Goal: Task Accomplishment & Management: Use online tool/utility

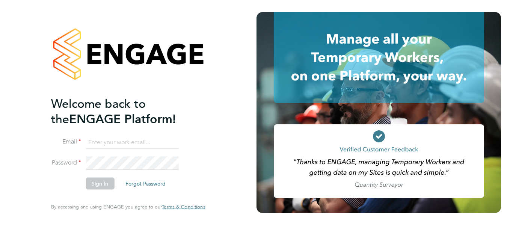
type input "[EMAIL_ADDRESS][DOMAIN_NAME]"
click at [94, 182] on button "Sign In" at bounding box center [100, 184] width 29 height 12
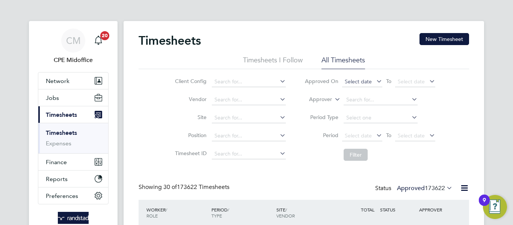
click at [345, 81] on span "Select date" at bounding box center [358, 81] width 27 height 7
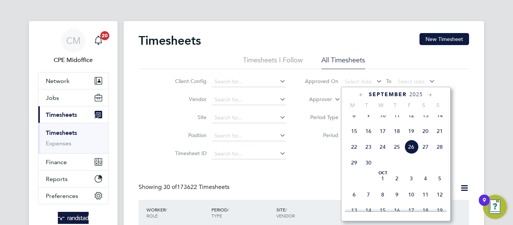
click at [416, 138] on span "19" at bounding box center [411, 131] width 14 height 14
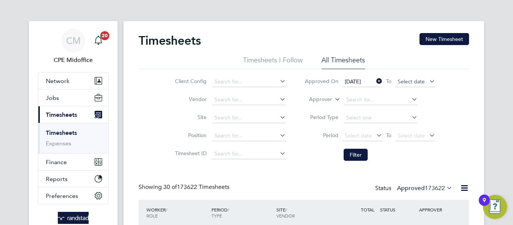
click at [418, 78] on span "Select date" at bounding box center [415, 82] width 40 height 10
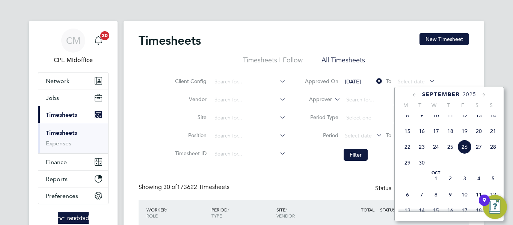
click at [466, 151] on span "26" at bounding box center [465, 147] width 14 height 14
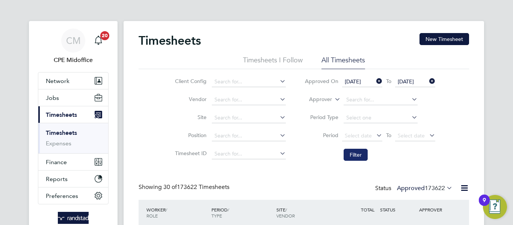
click at [365, 149] on button "Filter" at bounding box center [356, 155] width 24 height 12
click at [466, 188] on icon at bounding box center [464, 187] width 9 height 9
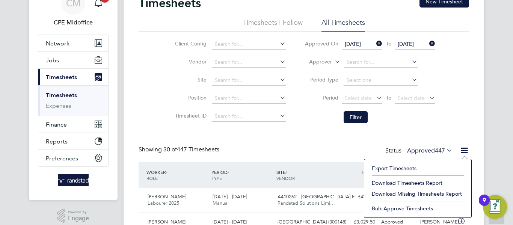
click at [416, 184] on li "Download Timesheets Report" at bounding box center [418, 183] width 100 height 11
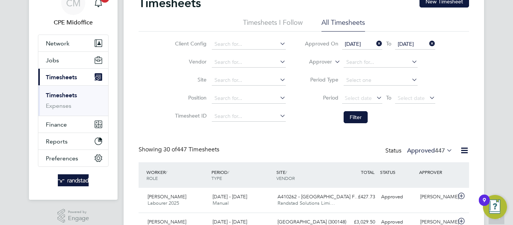
click at [375, 45] on icon at bounding box center [375, 43] width 0 height 11
click at [428, 44] on icon at bounding box center [428, 43] width 0 height 11
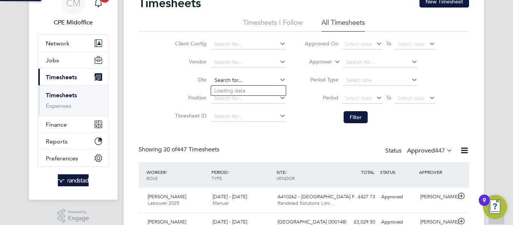
click at [229, 82] on input at bounding box center [249, 80] width 74 height 11
paste input "Merrick"
click at [259, 89] on li "Merrick Place" at bounding box center [248, 91] width 75 height 10
type input "Merrick Place"
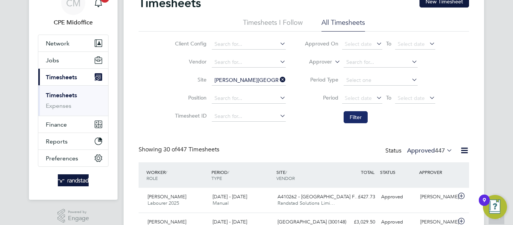
click at [355, 112] on button "Filter" at bounding box center [356, 117] width 24 height 12
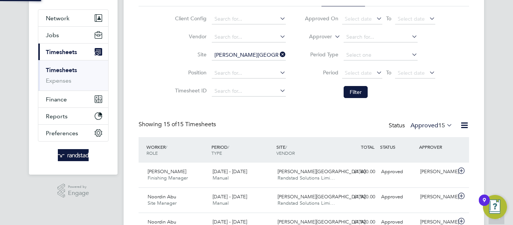
scroll to position [4, 4]
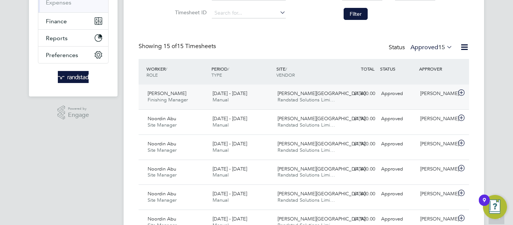
click at [256, 102] on div "15 - 21 Sep 2025 Manual" at bounding box center [242, 97] width 65 height 19
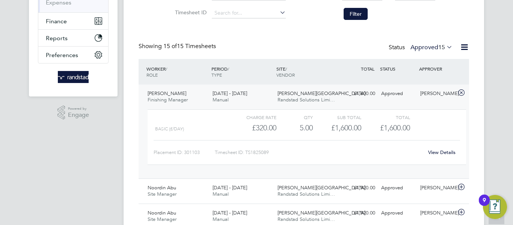
click at [260, 150] on div "Timesheet ID: TS1825089" at bounding box center [319, 153] width 209 height 12
copy div "TS1825089 View Details Noordin Abu Site Manager 15 - 21 Sep 2025 15 - 21 Sep 20…"
